Goal: Use online tool/utility: Utilize a website feature to perform a specific function

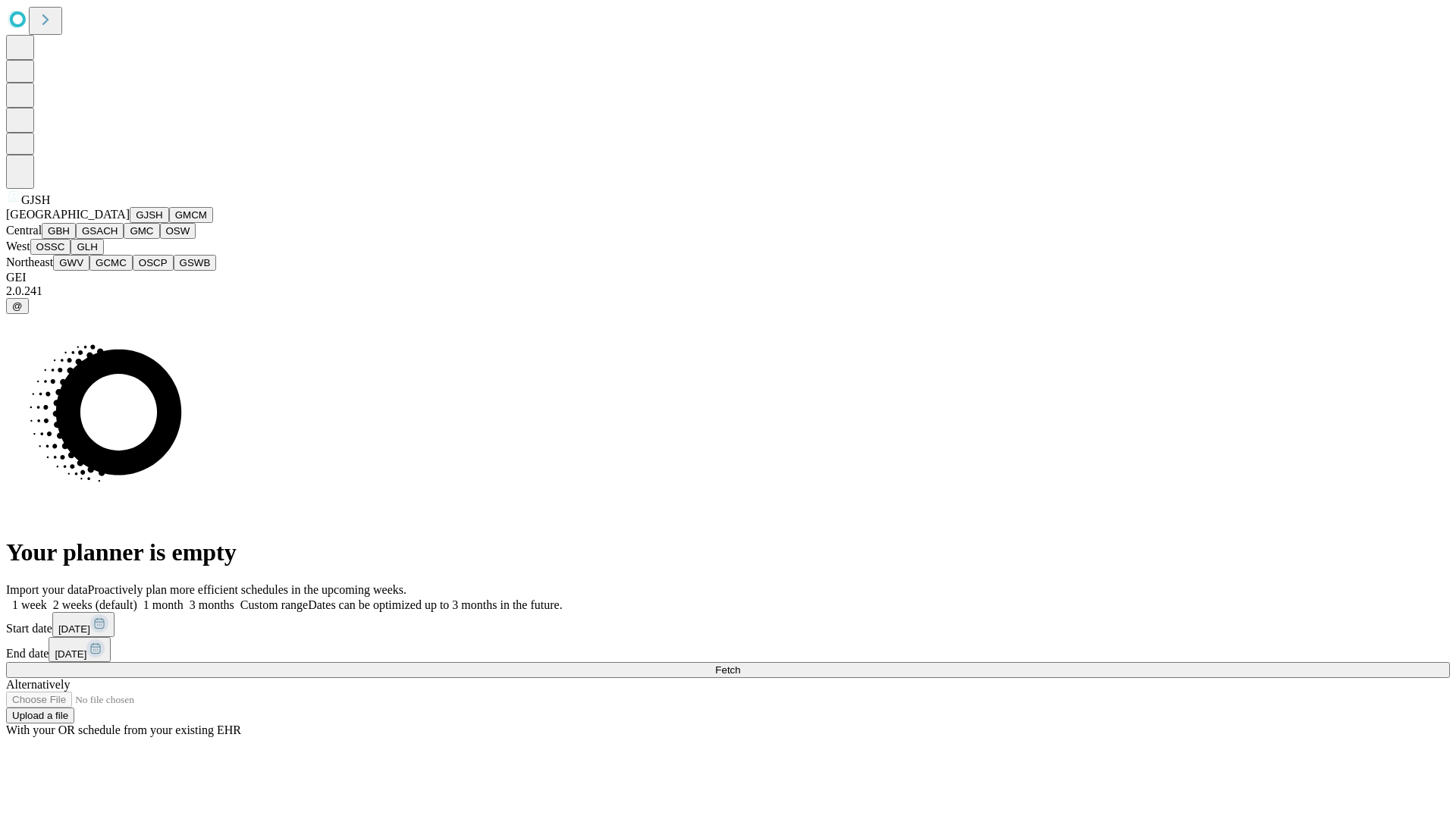
click at [130, 223] on button "GJSH" at bounding box center [150, 214] width 39 height 16
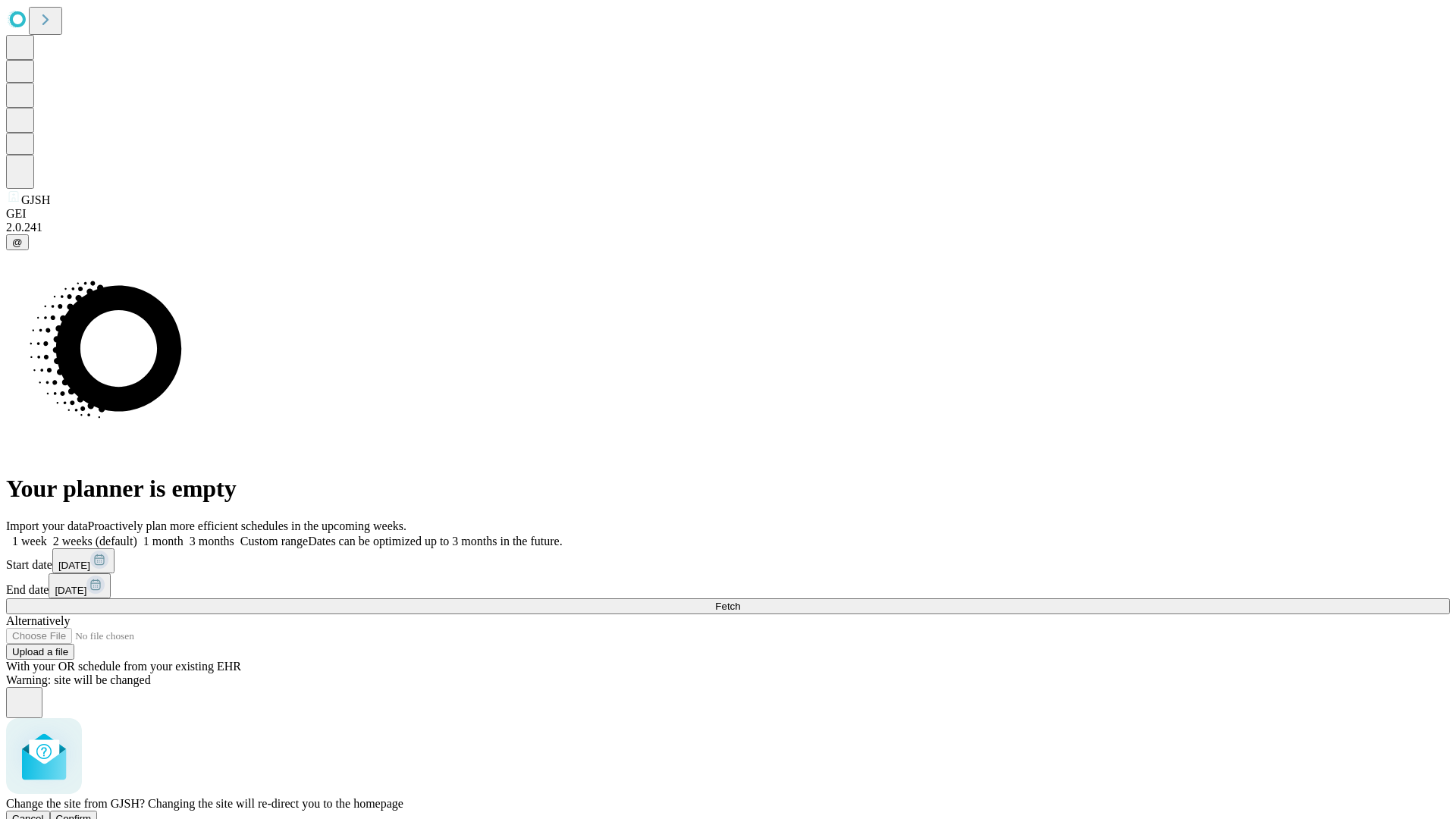
click at [92, 813] on span "Confirm" at bounding box center [73, 819] width 35 height 11
click at [137, 535] on label "2 weeks (default)" at bounding box center [92, 541] width 90 height 13
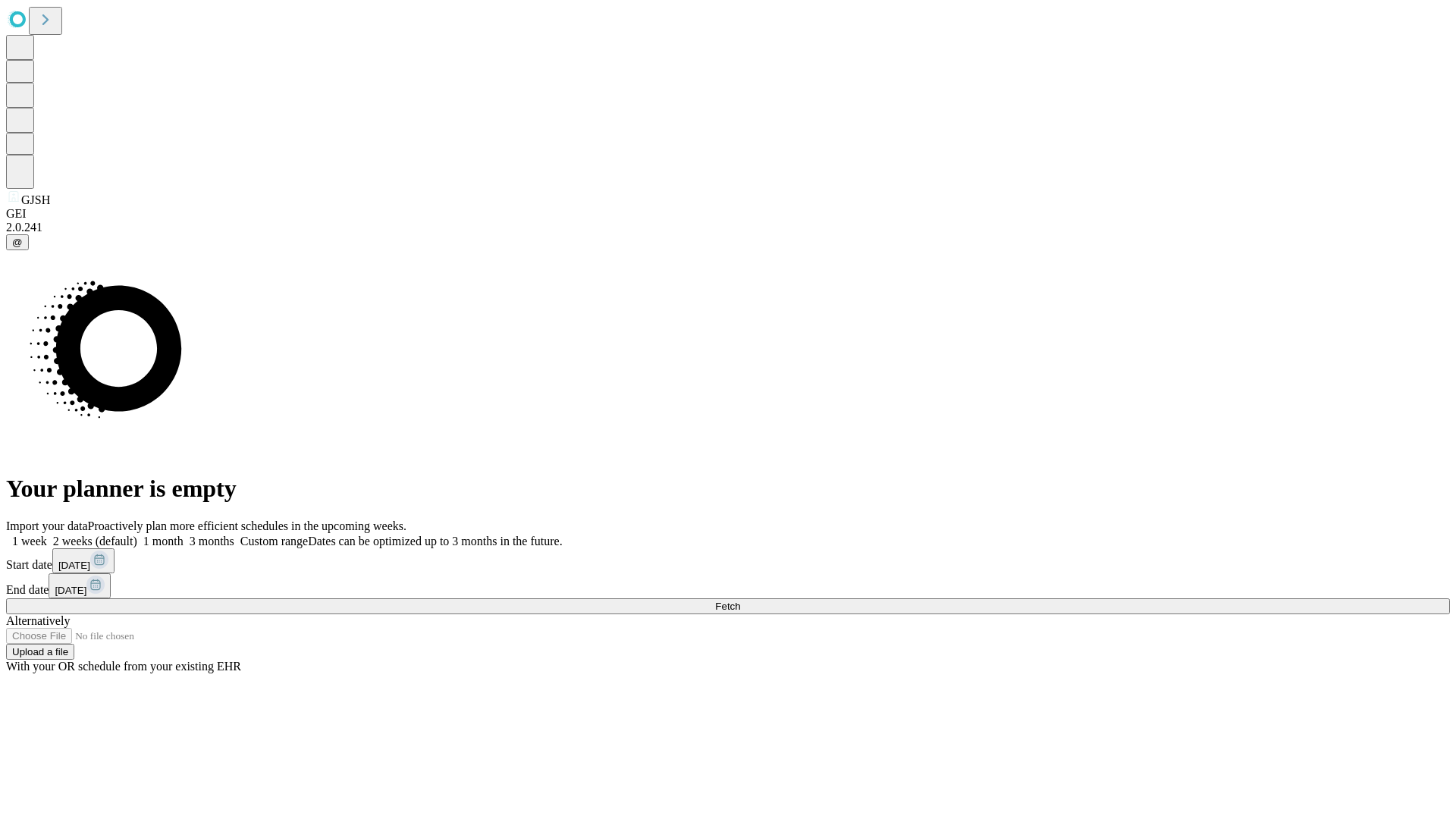
click at [740, 601] on span "Fetch" at bounding box center [727, 606] width 25 height 11
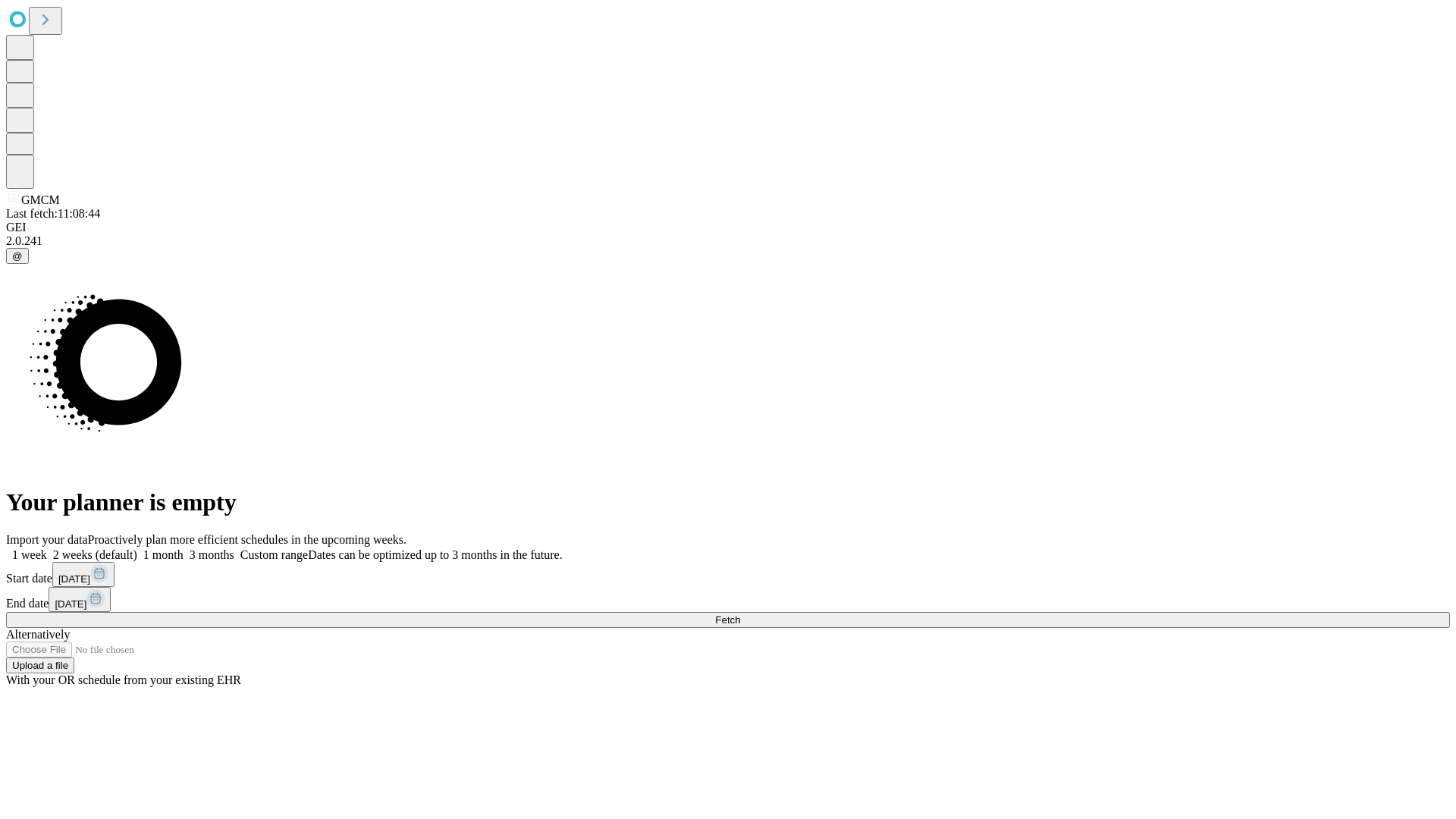
click at [137, 549] on label "2 weeks (default)" at bounding box center [92, 555] width 90 height 13
click at [740, 615] on span "Fetch" at bounding box center [727, 620] width 25 height 11
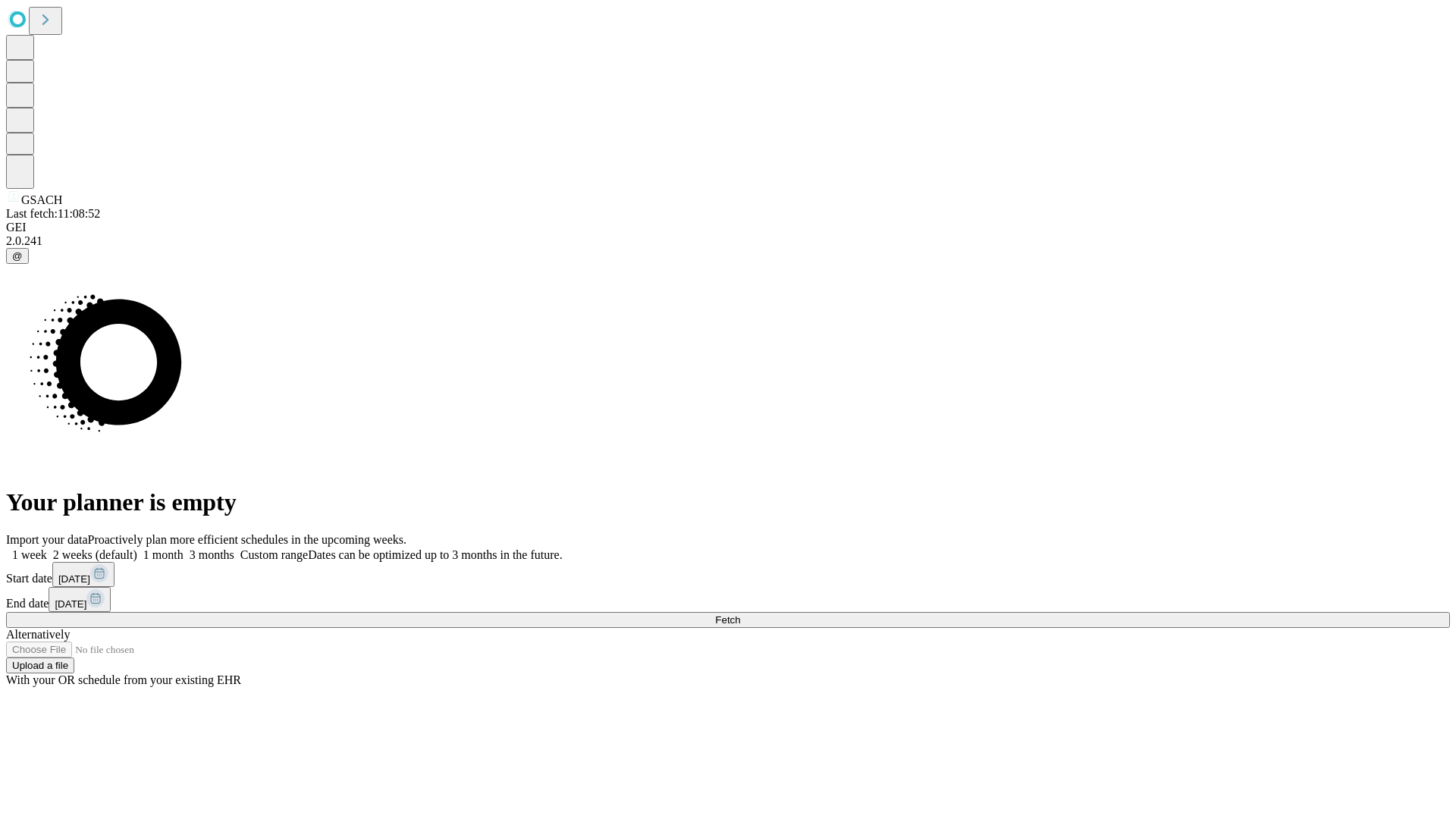
click at [137, 549] on label "2 weeks (default)" at bounding box center [92, 555] width 90 height 13
click at [740, 615] on span "Fetch" at bounding box center [727, 620] width 25 height 11
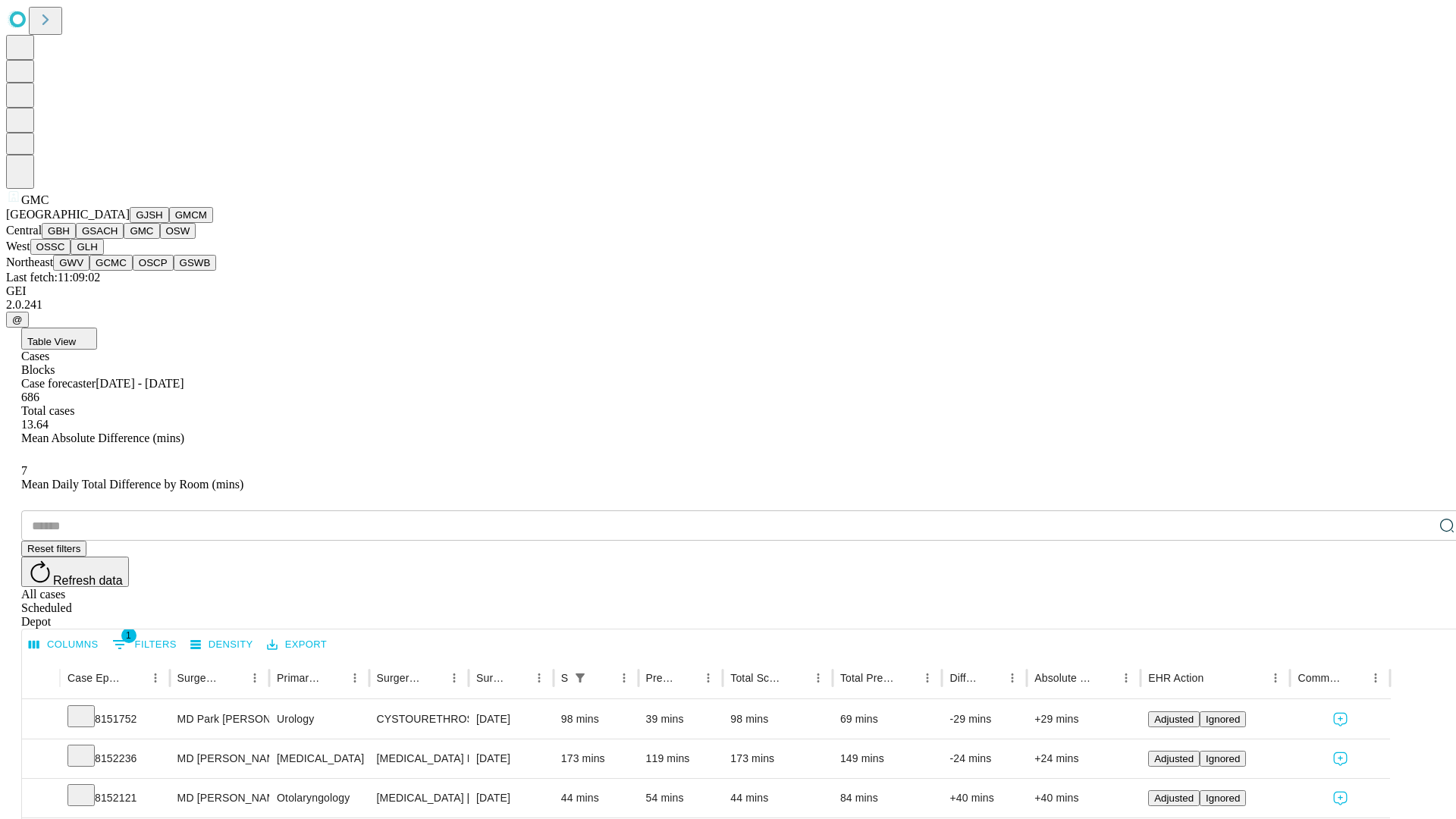
click at [160, 239] on button "OSW" at bounding box center [177, 230] width 36 height 16
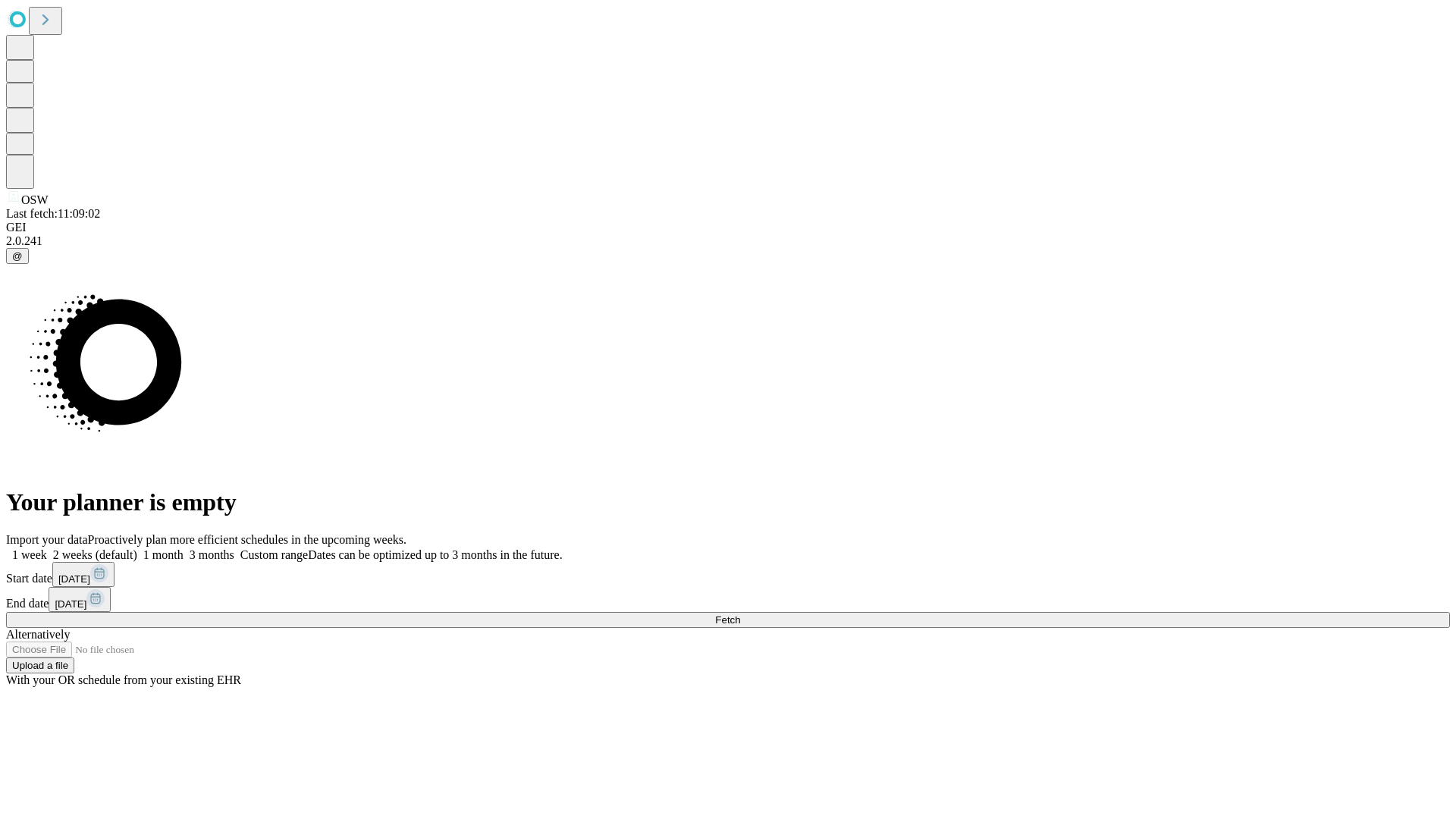
click at [137, 549] on label "2 weeks (default)" at bounding box center [92, 555] width 90 height 13
click at [740, 615] on span "Fetch" at bounding box center [727, 620] width 25 height 11
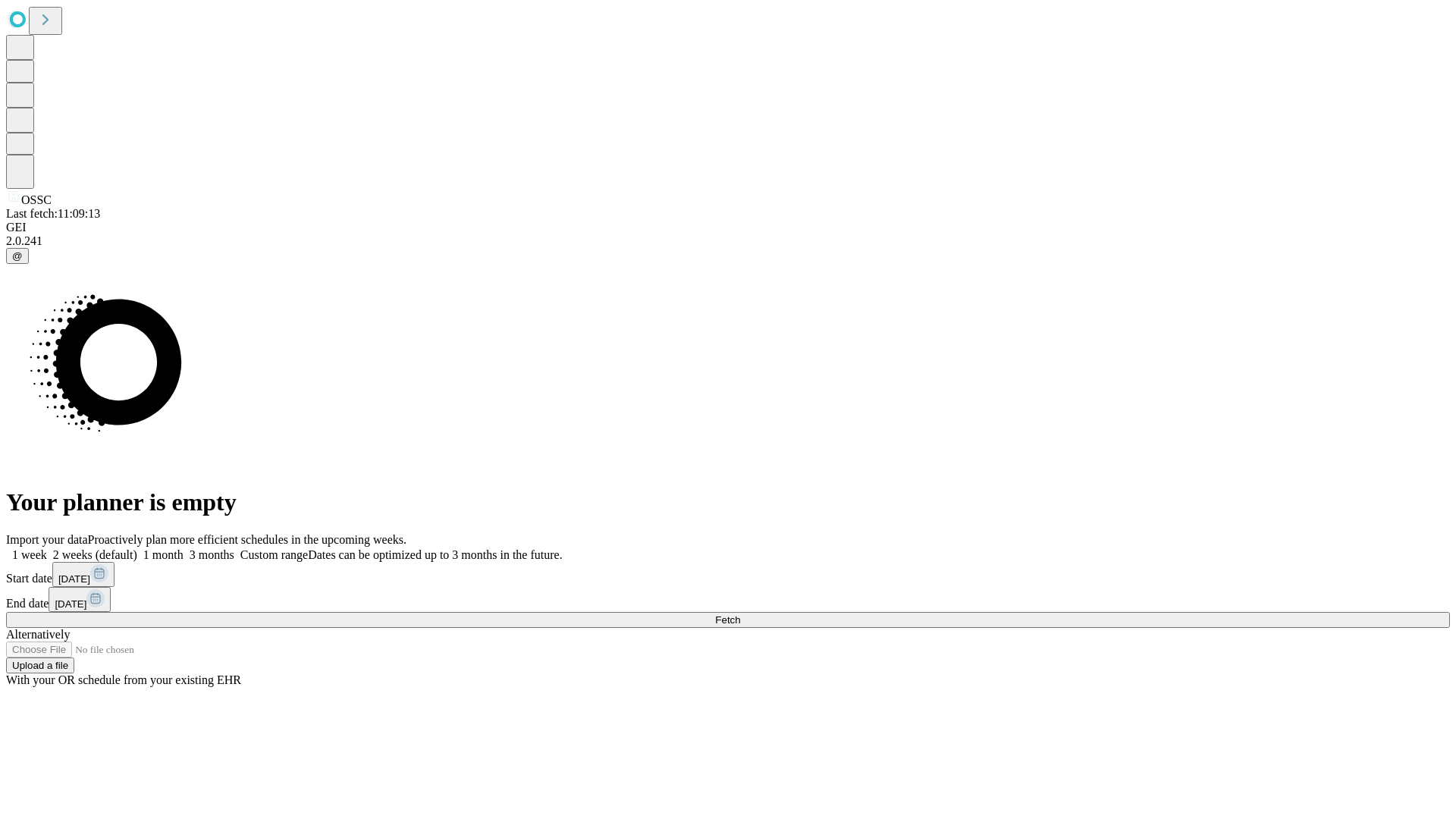
click at [137, 549] on label "2 weeks (default)" at bounding box center [92, 555] width 90 height 13
click at [740, 615] on span "Fetch" at bounding box center [727, 620] width 25 height 11
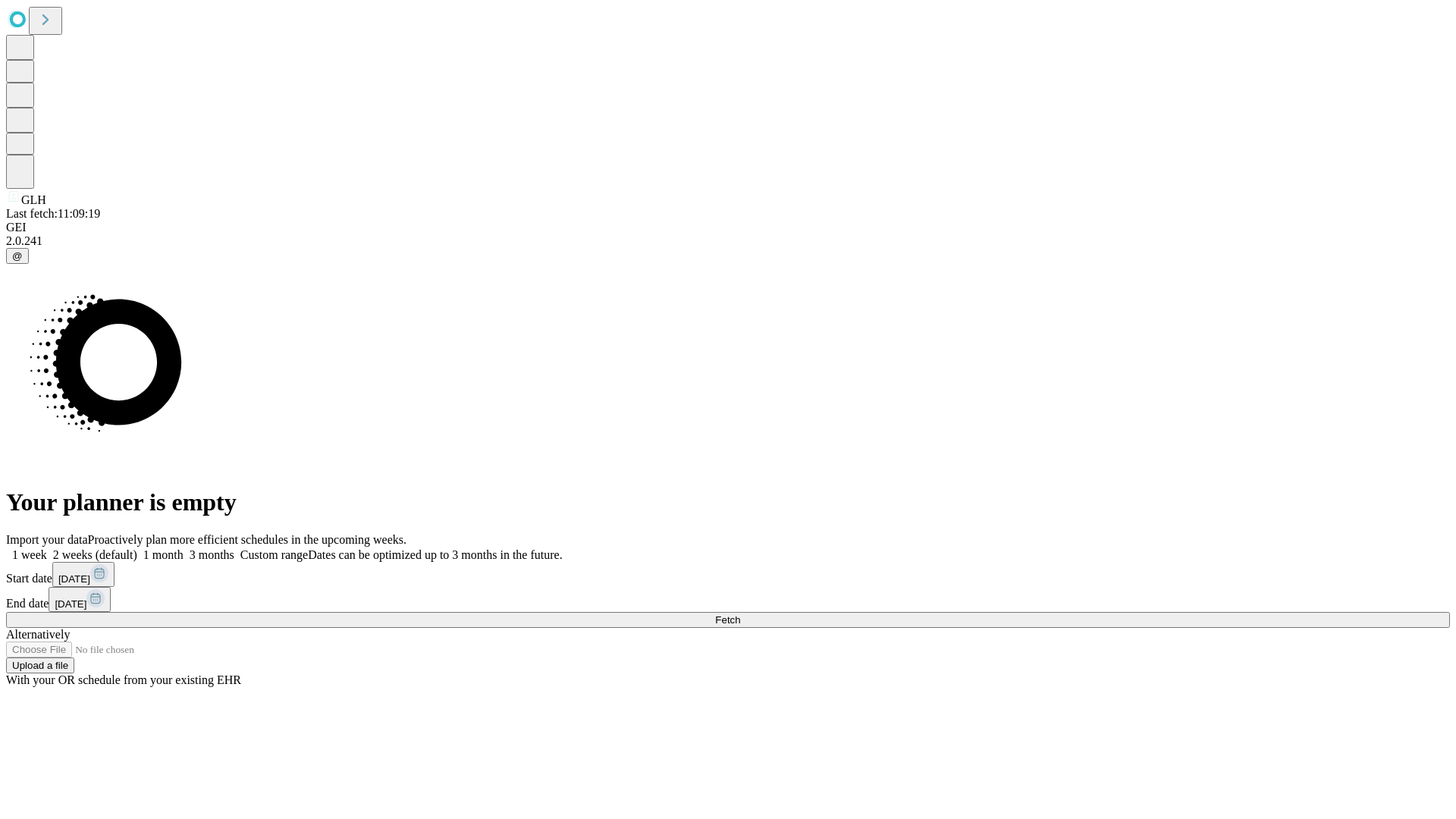
click at [137, 549] on label "2 weeks (default)" at bounding box center [92, 555] width 90 height 13
click at [740, 615] on span "Fetch" at bounding box center [727, 620] width 25 height 11
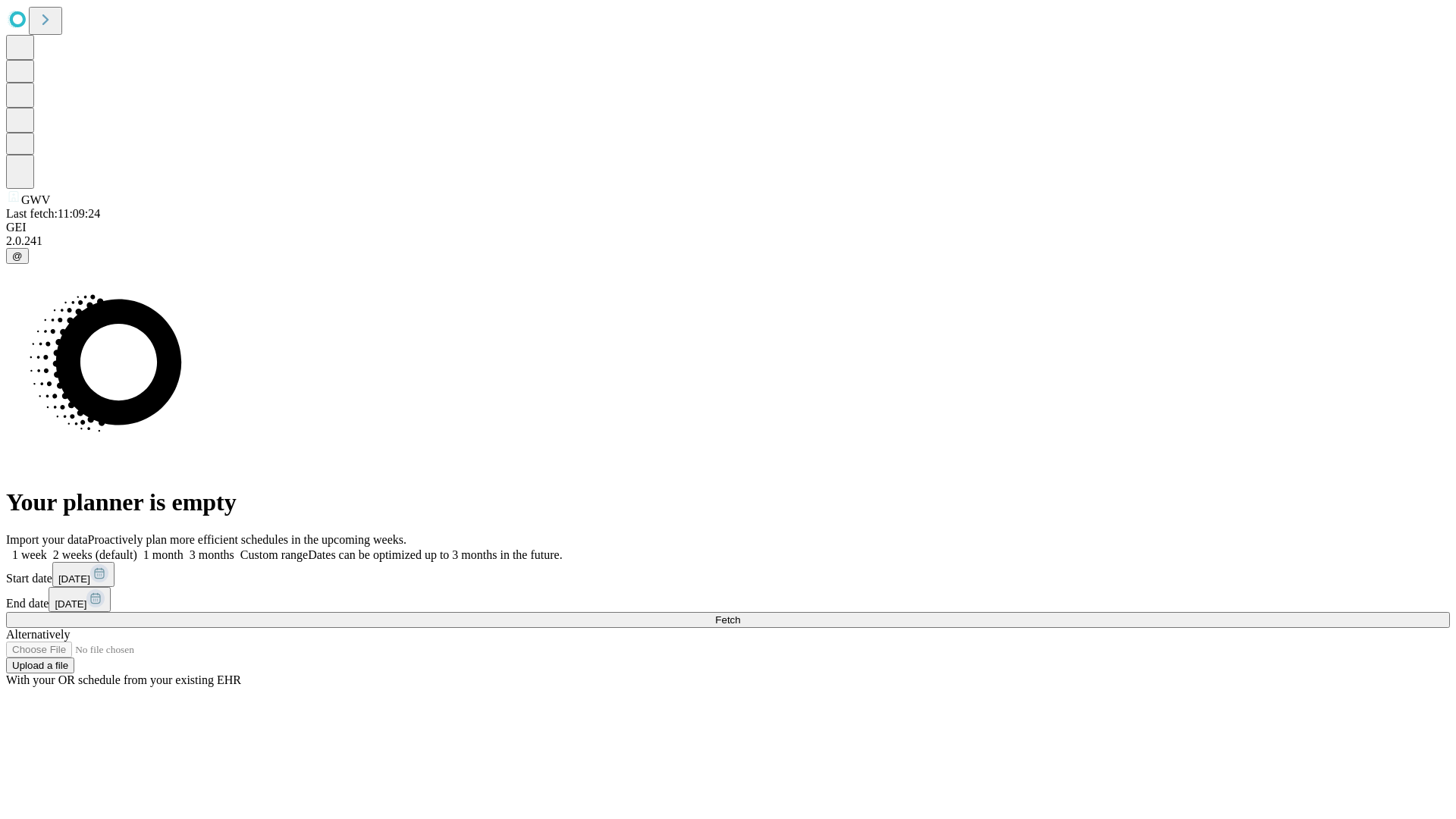
click at [137, 549] on label "2 weeks (default)" at bounding box center [92, 555] width 90 height 13
click at [740, 615] on span "Fetch" at bounding box center [727, 620] width 25 height 11
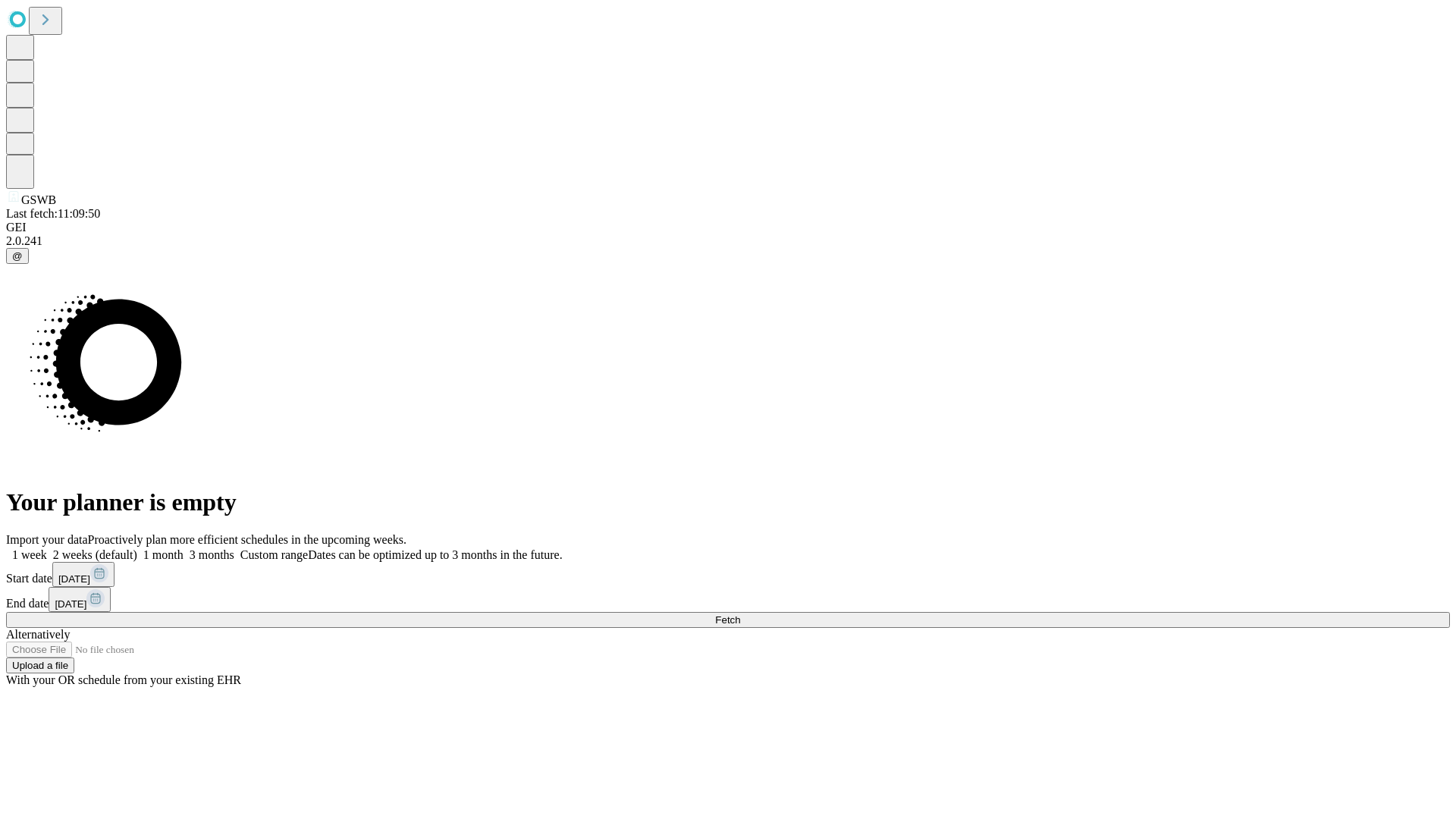
click at [137, 549] on label "2 weeks (default)" at bounding box center [92, 555] width 90 height 13
click at [740, 615] on span "Fetch" at bounding box center [727, 620] width 25 height 11
